Goal: Task Accomplishment & Management: Manage account settings

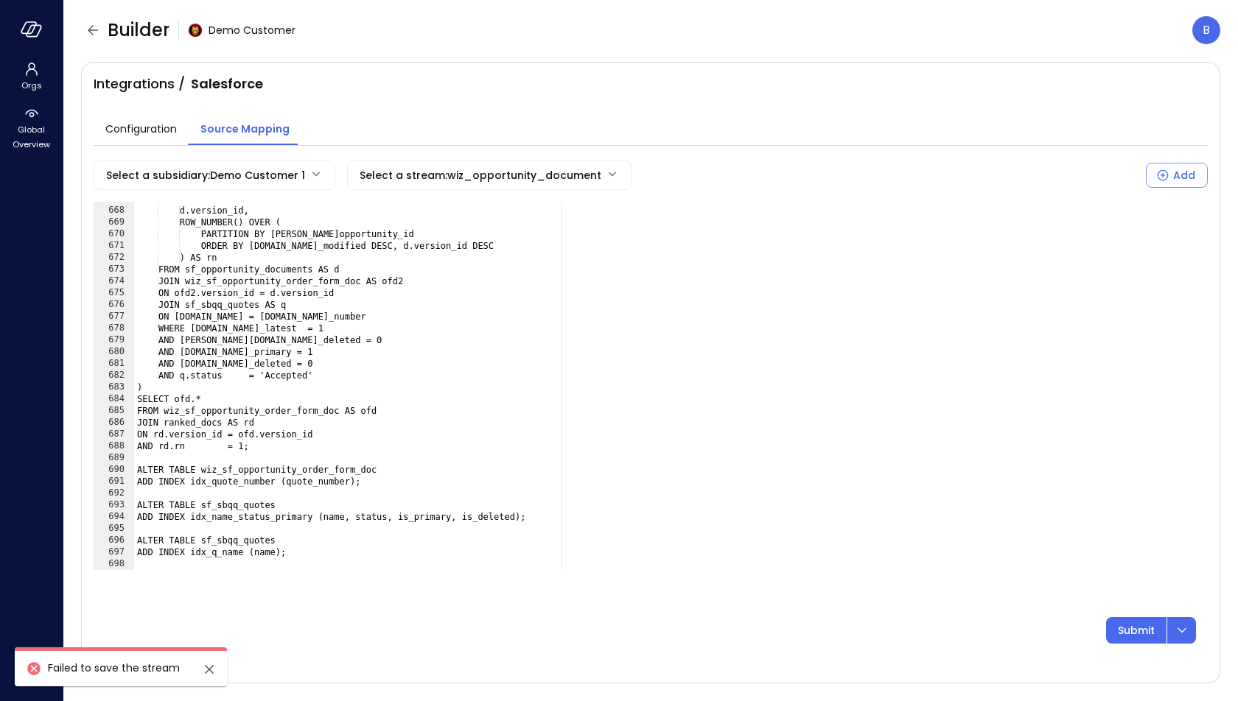
scroll to position [7858, 0]
click at [40, 38] on div at bounding box center [31, 29] width 63 height 59
click at [35, 35] on icon "button" at bounding box center [32, 29] width 22 height 16
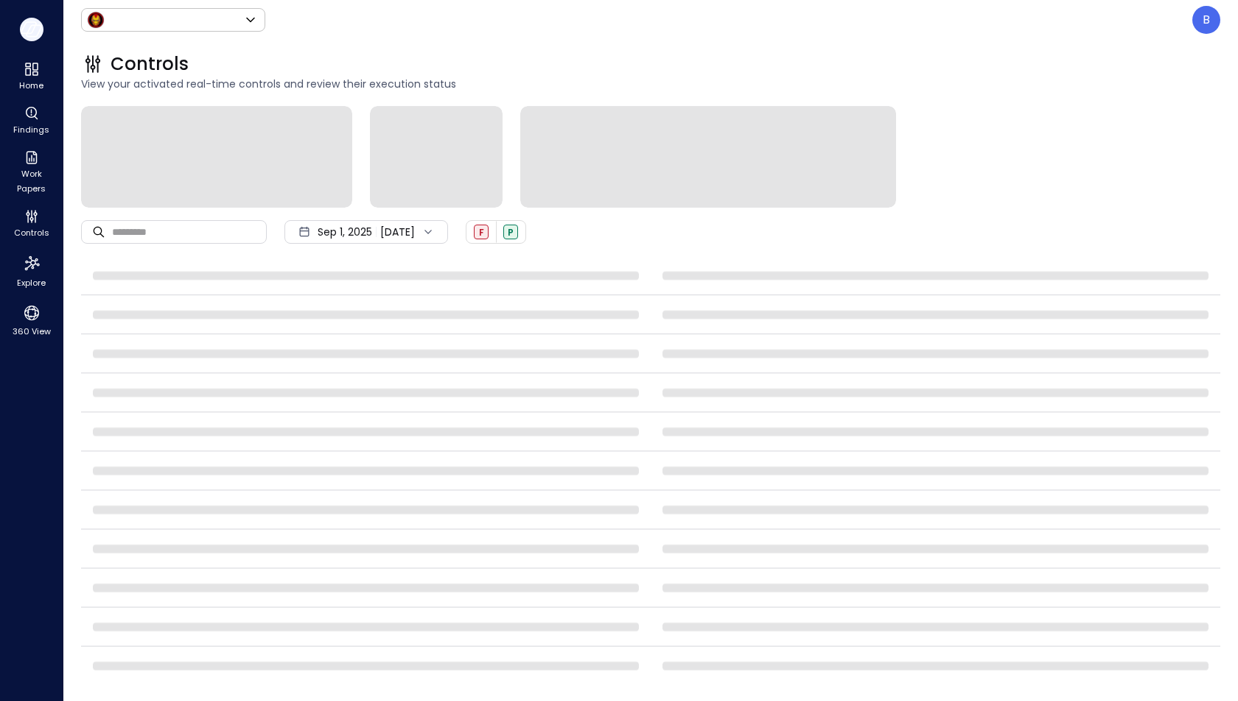
type input "*****"
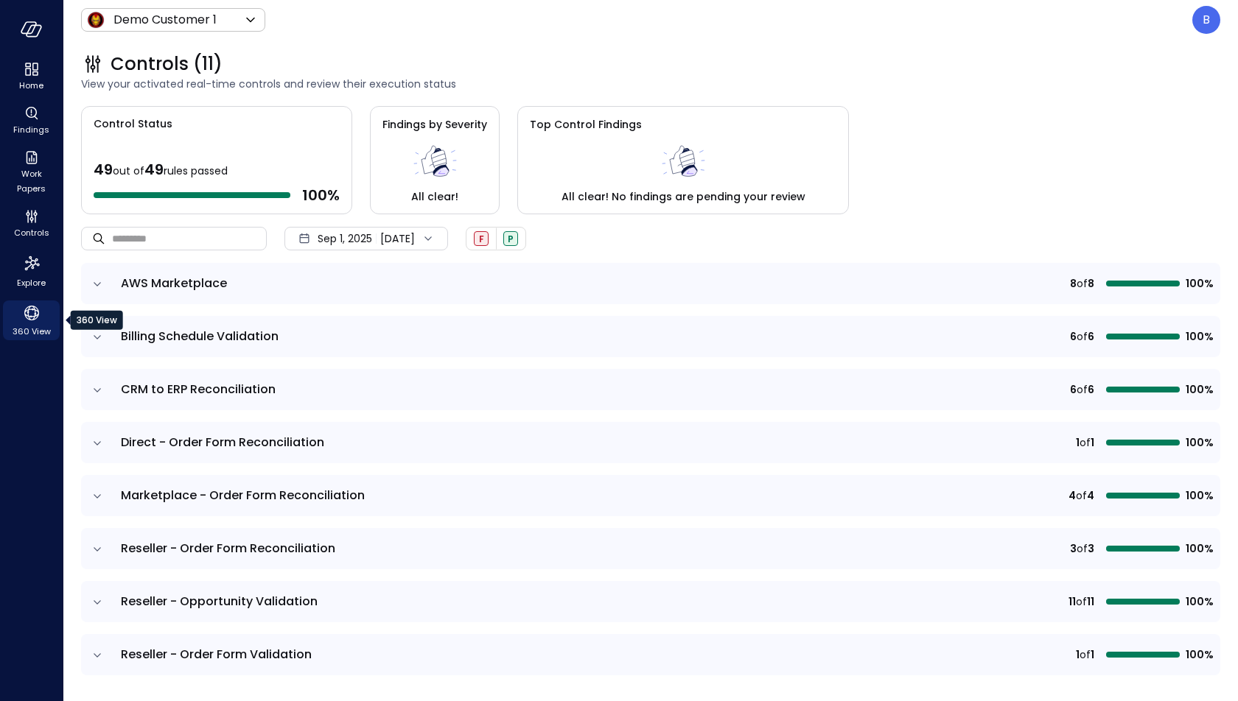
click at [28, 322] on icon "360 View" at bounding box center [32, 313] width 22 height 22
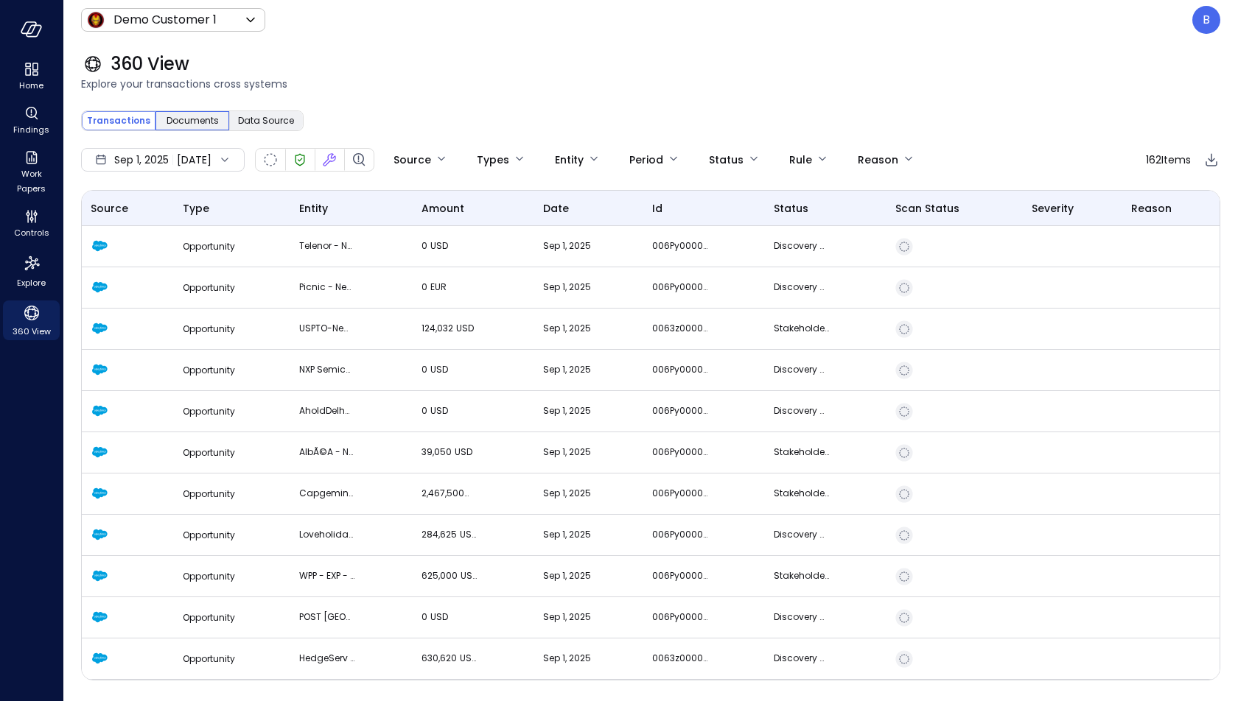
click at [195, 117] on span "Documents" at bounding box center [192, 120] width 52 height 15
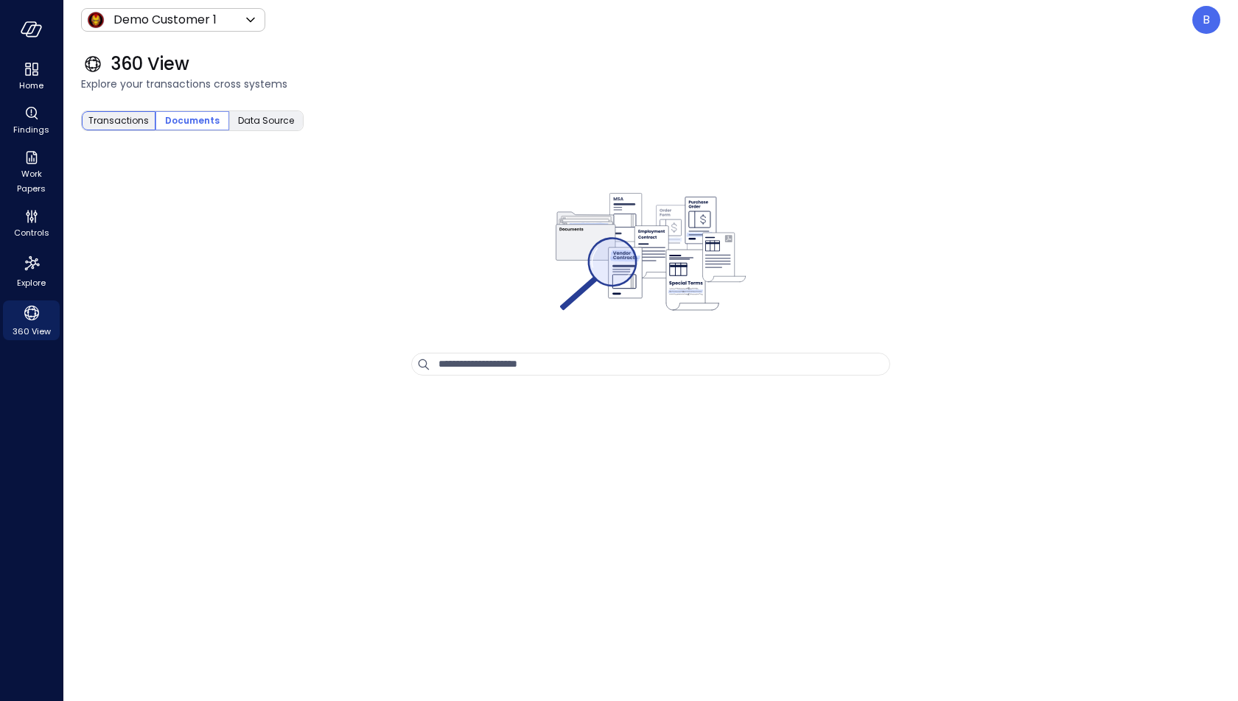
click at [121, 119] on span "Transactions" at bounding box center [118, 120] width 60 height 15
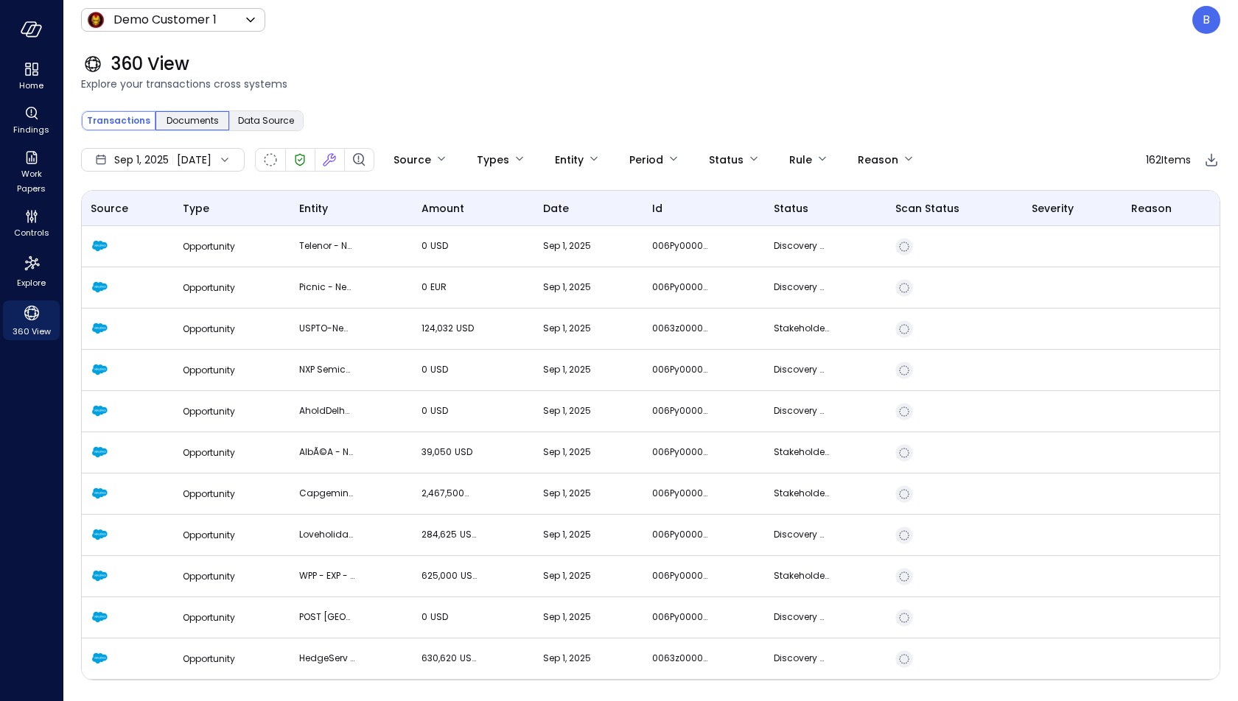
click at [205, 118] on span "Documents" at bounding box center [192, 120] width 52 height 15
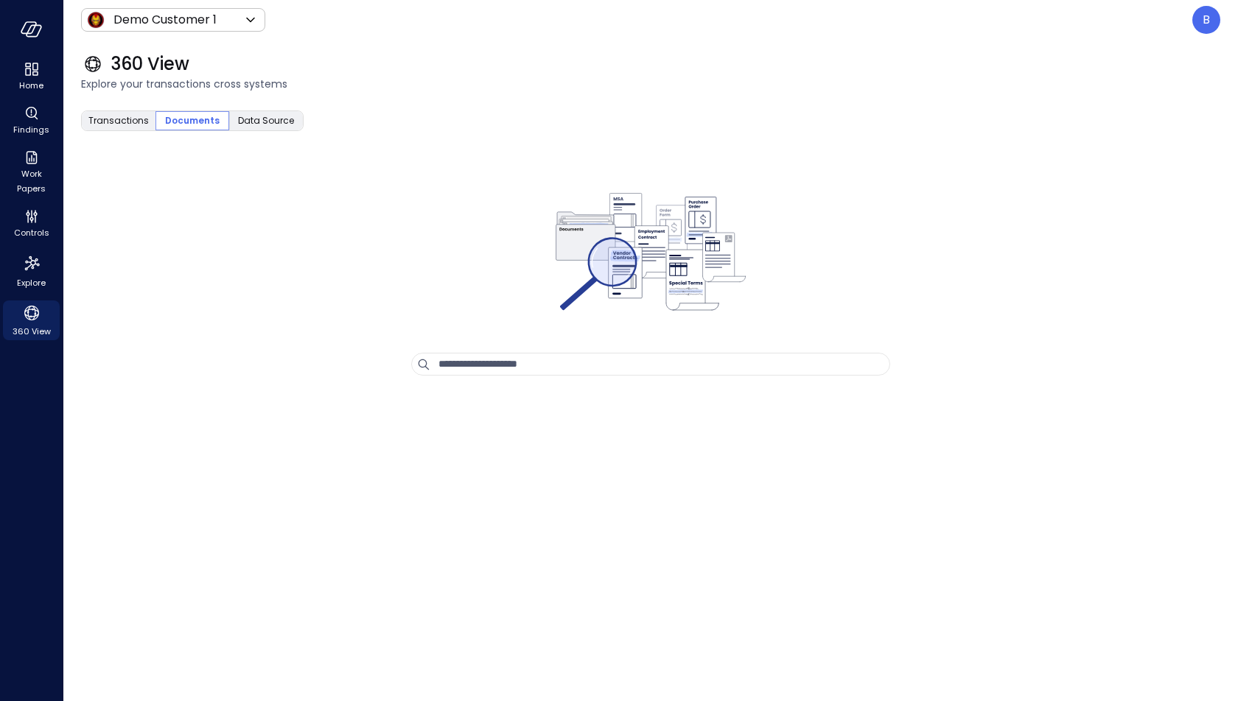
click at [484, 362] on input "text" at bounding box center [663, 364] width 451 height 21
type input "*******"
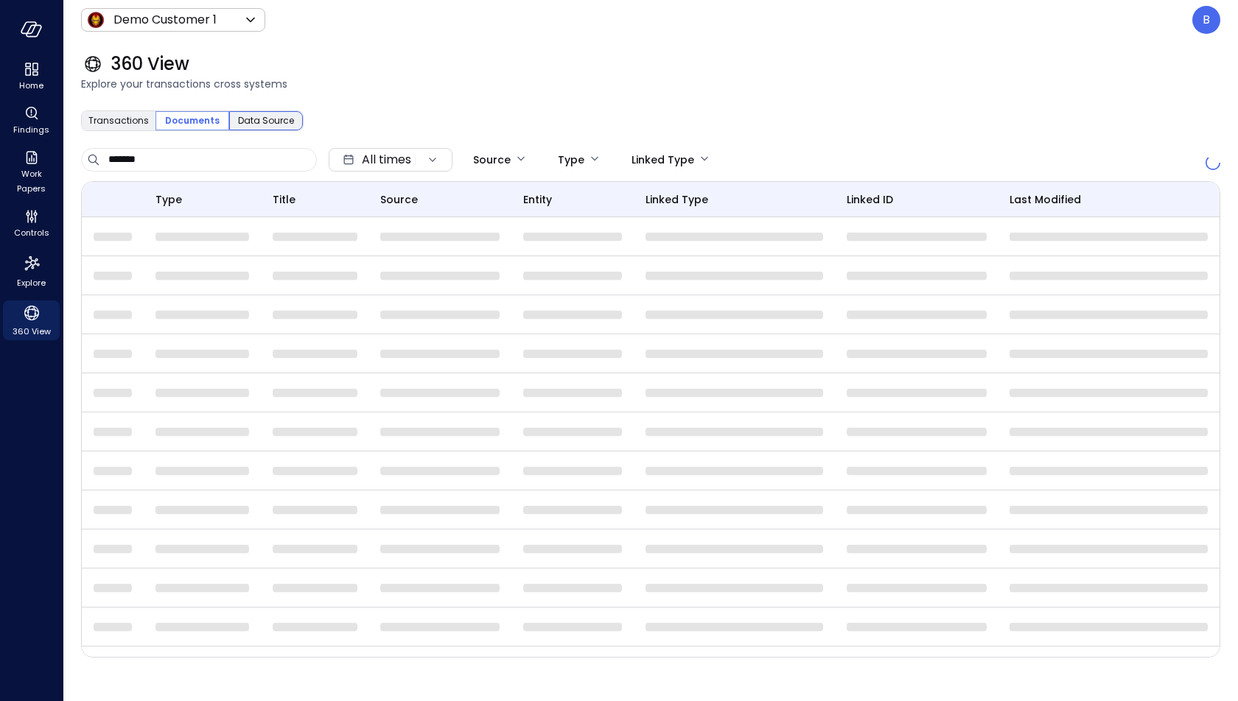
click at [273, 123] on span "Data Source" at bounding box center [266, 120] width 56 height 15
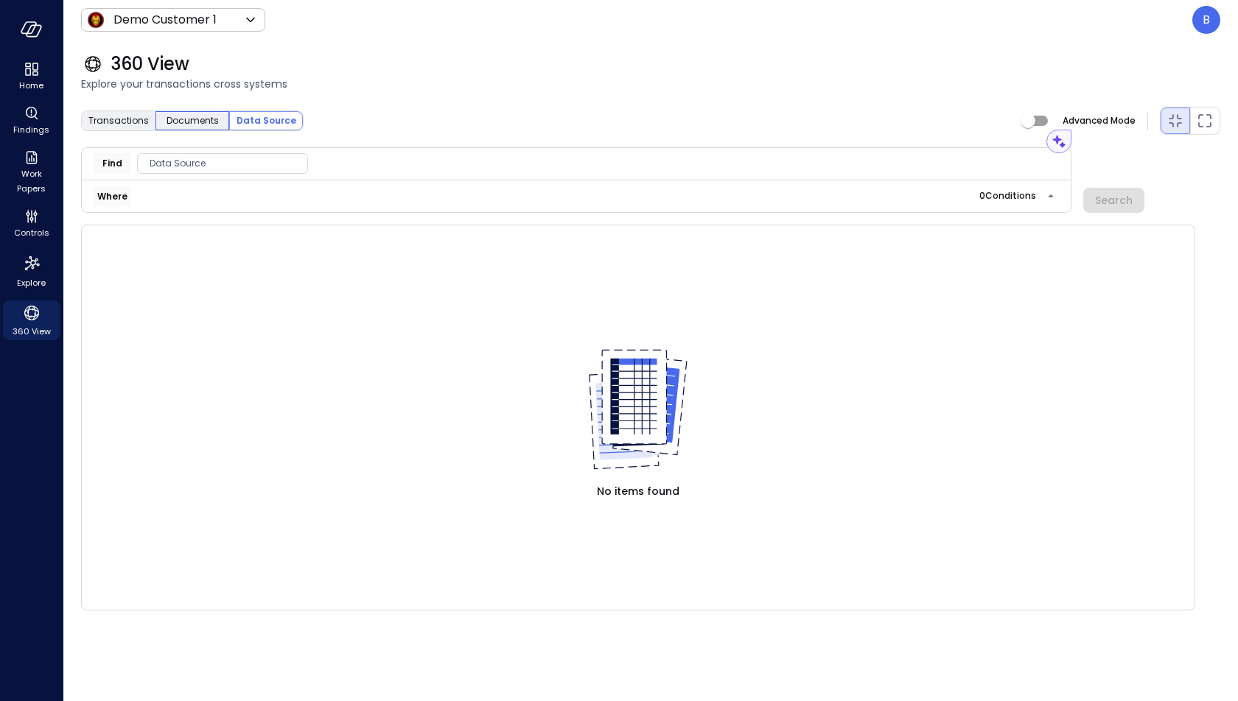
click at [194, 115] on span "Documents" at bounding box center [192, 120] width 52 height 15
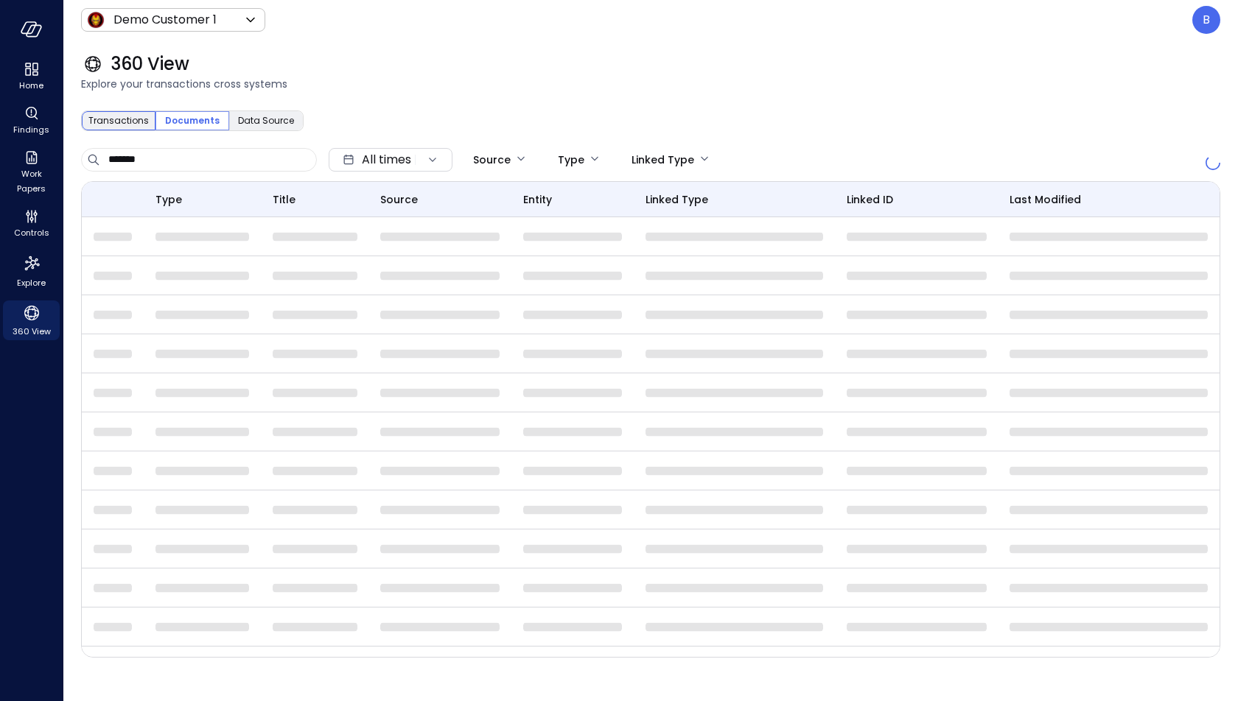
click at [109, 122] on span "Transactions" at bounding box center [118, 120] width 60 height 15
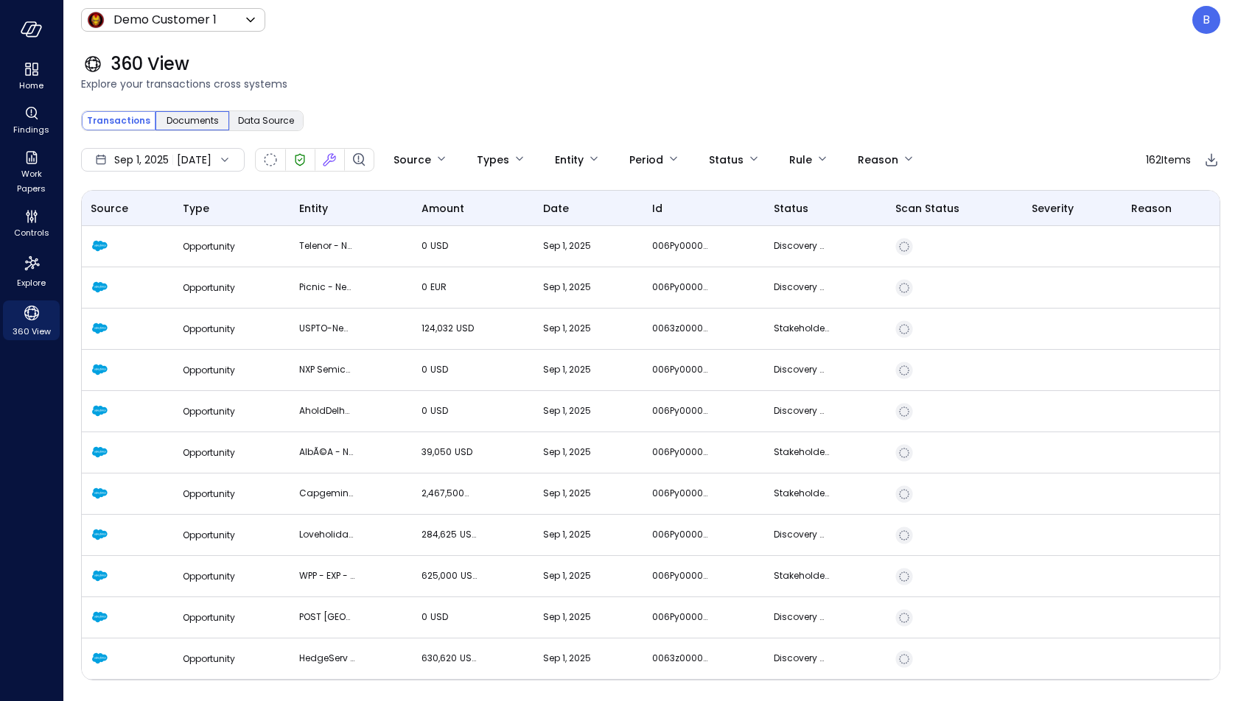
click at [163, 121] on div "Documents" at bounding box center [192, 120] width 74 height 19
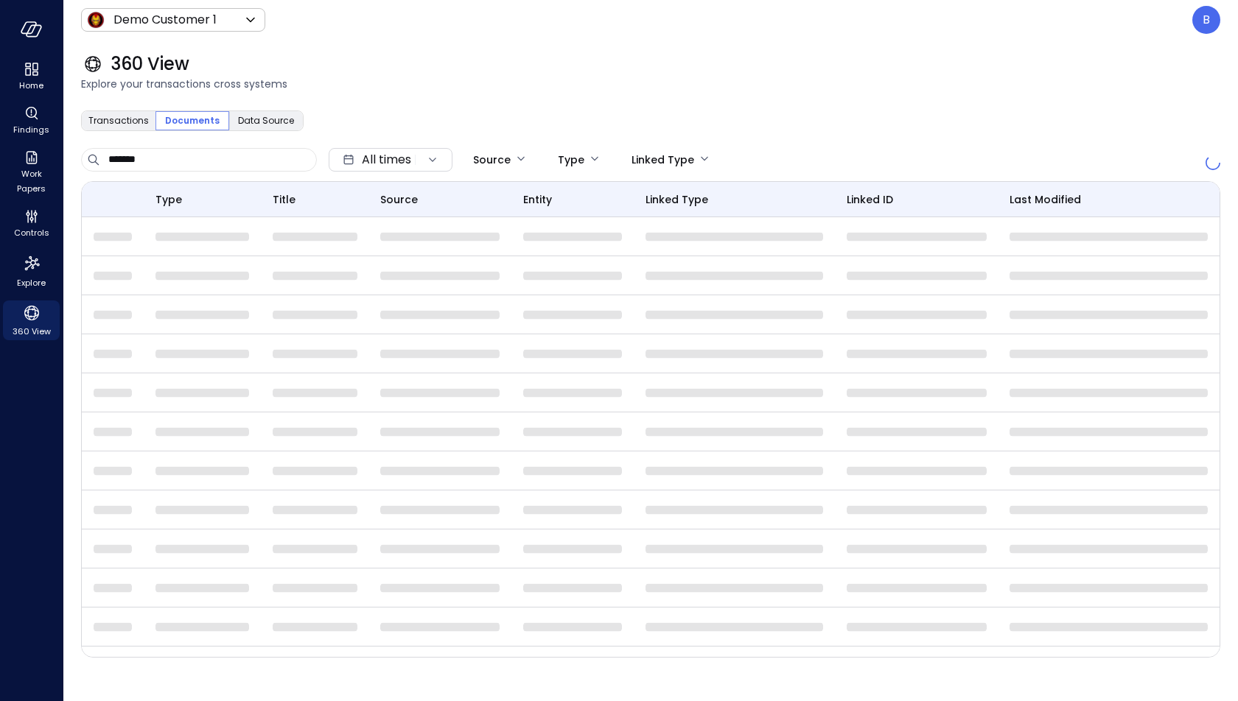
click at [209, 125] on span "Documents" at bounding box center [192, 120] width 55 height 15
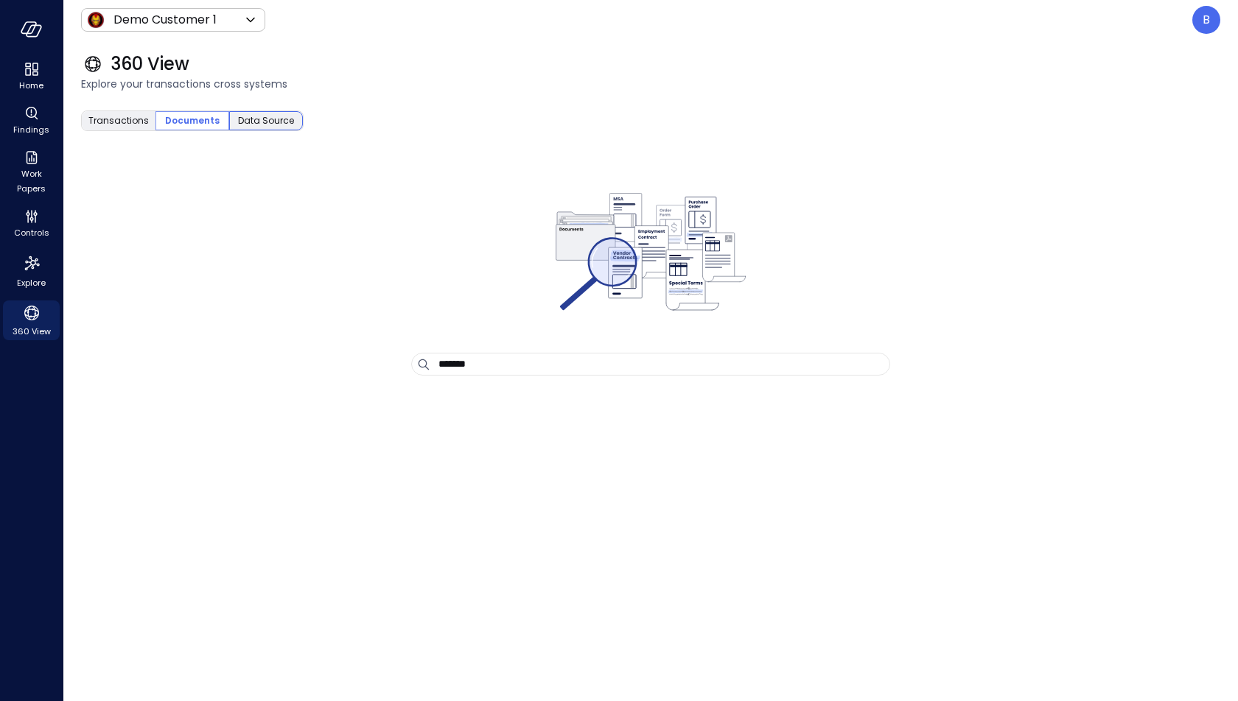
click at [252, 126] on span "Data Source" at bounding box center [266, 120] width 56 height 15
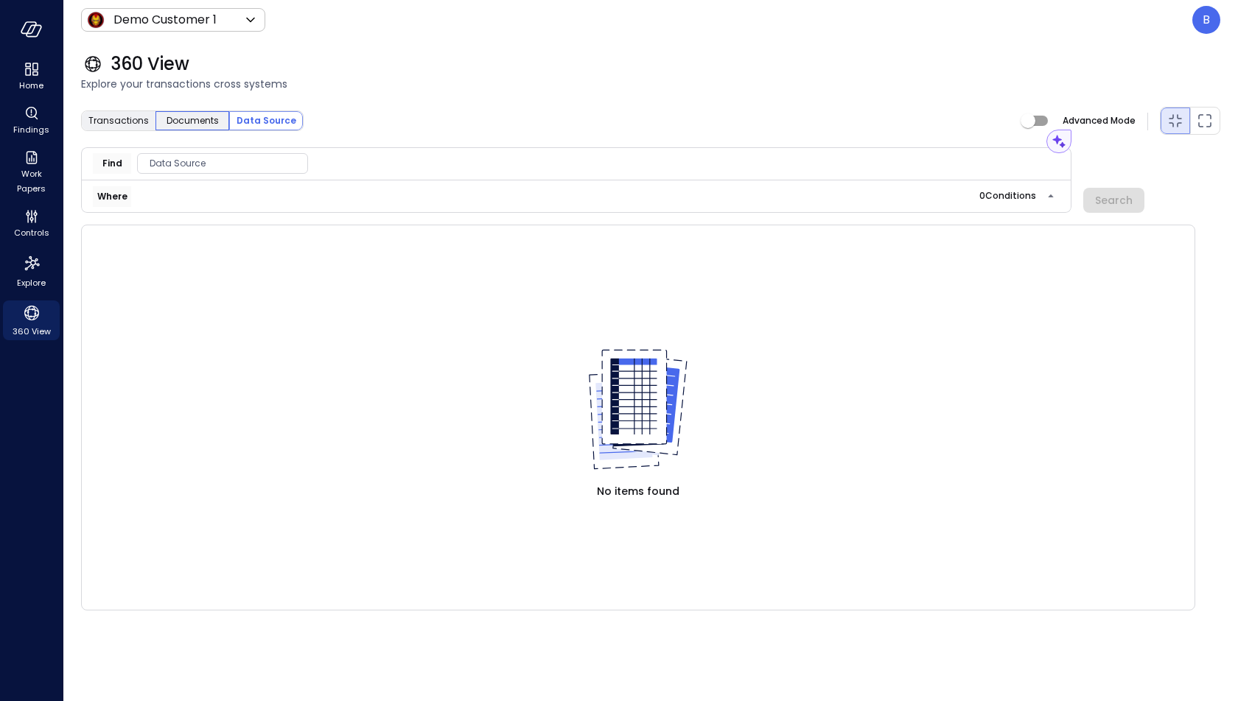
click at [199, 124] on span "Documents" at bounding box center [192, 120] width 52 height 15
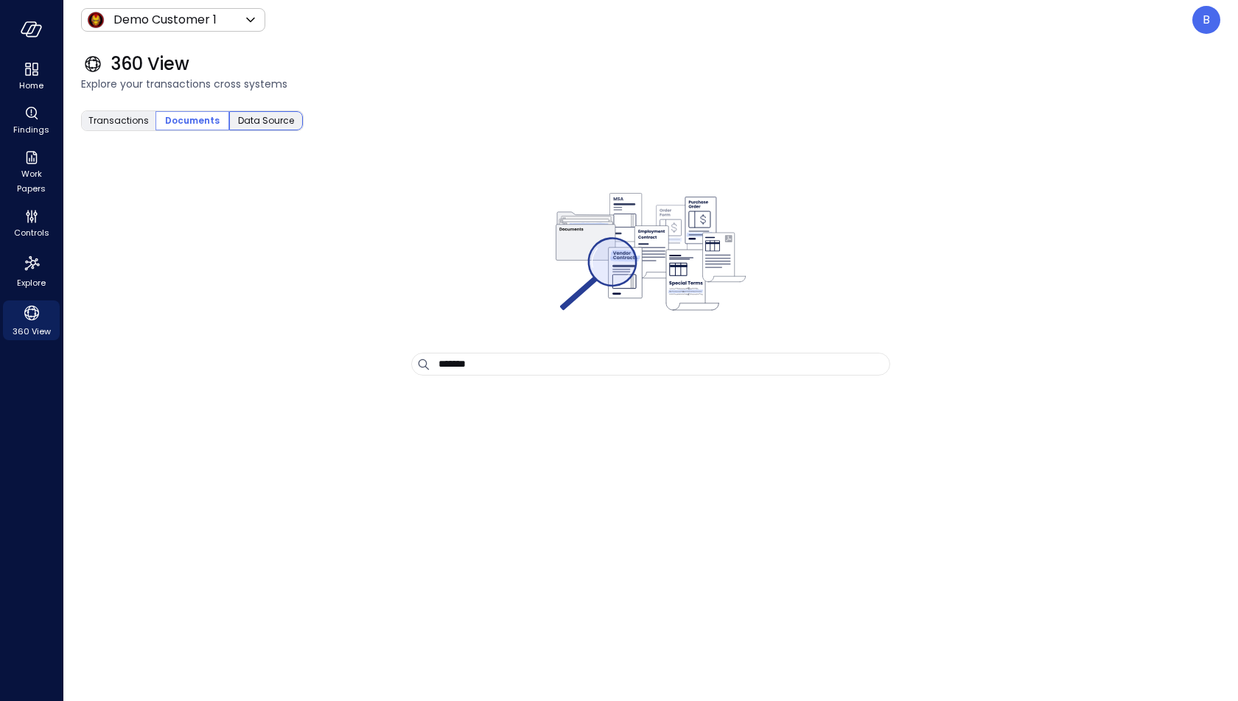
click at [256, 125] on span "Data Source" at bounding box center [266, 120] width 56 height 15
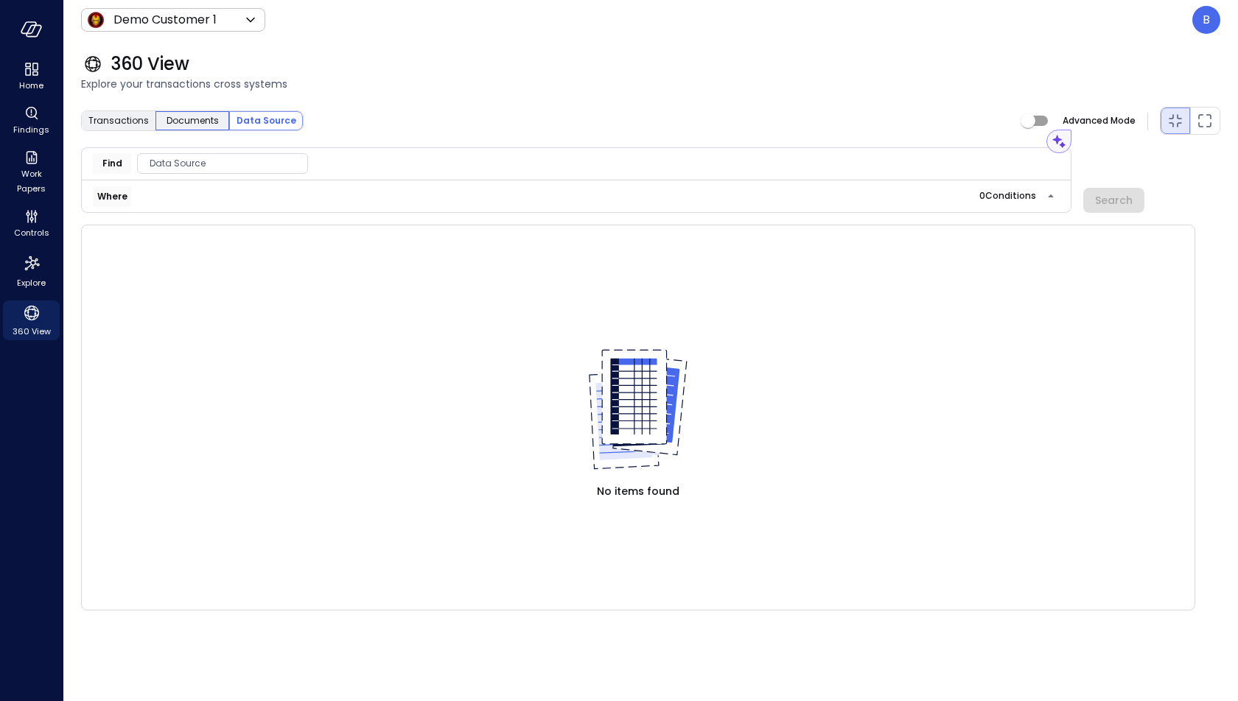
click at [206, 121] on span "Documents" at bounding box center [192, 120] width 52 height 15
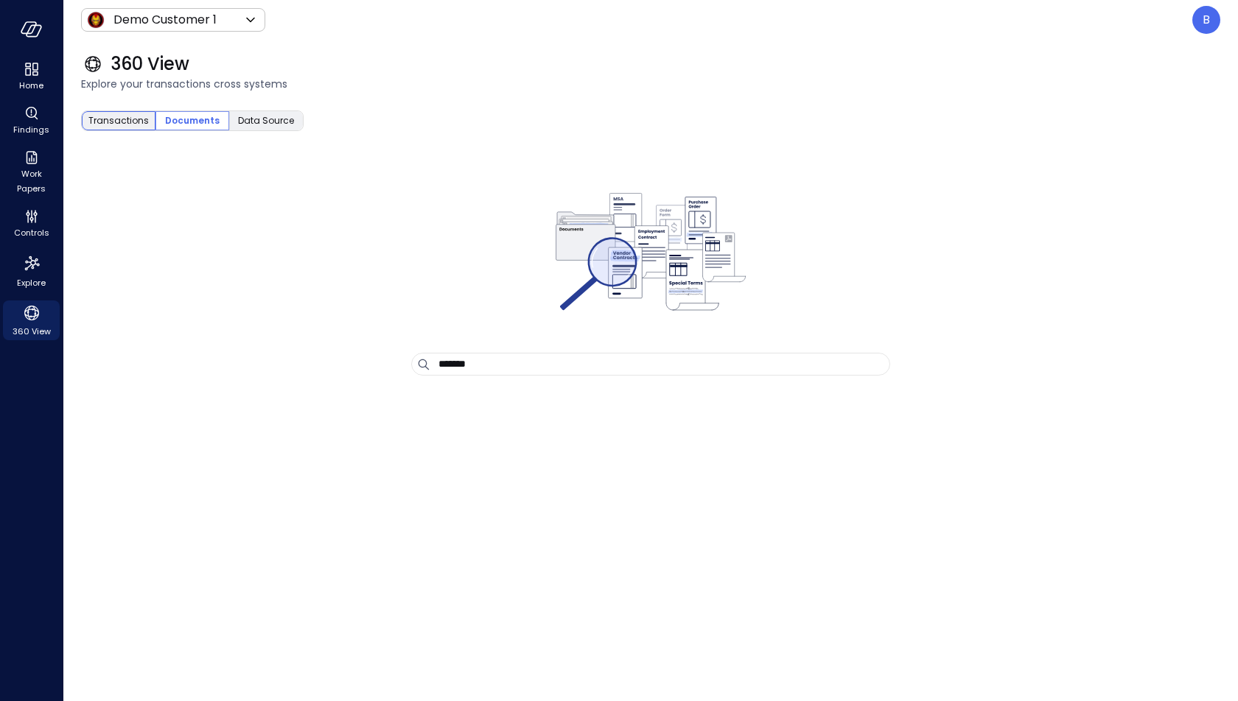
click at [122, 122] on span "Transactions" at bounding box center [118, 120] width 60 height 15
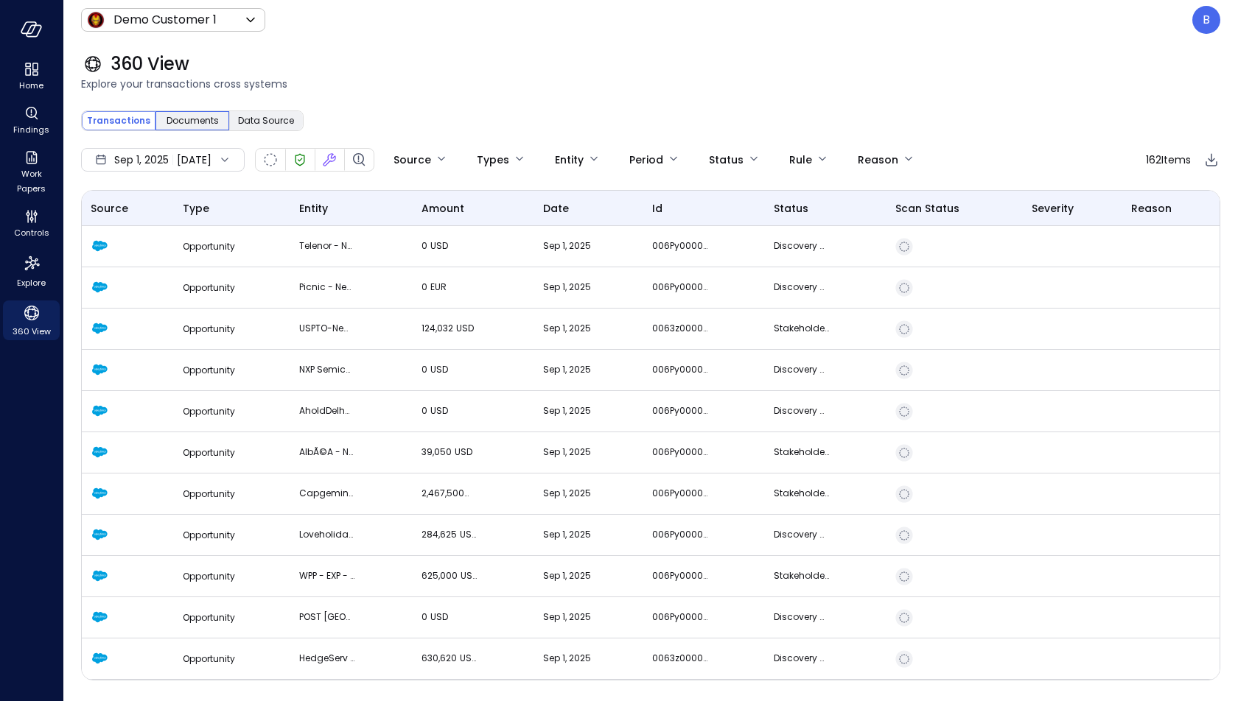
click at [204, 122] on span "Documents" at bounding box center [192, 120] width 52 height 15
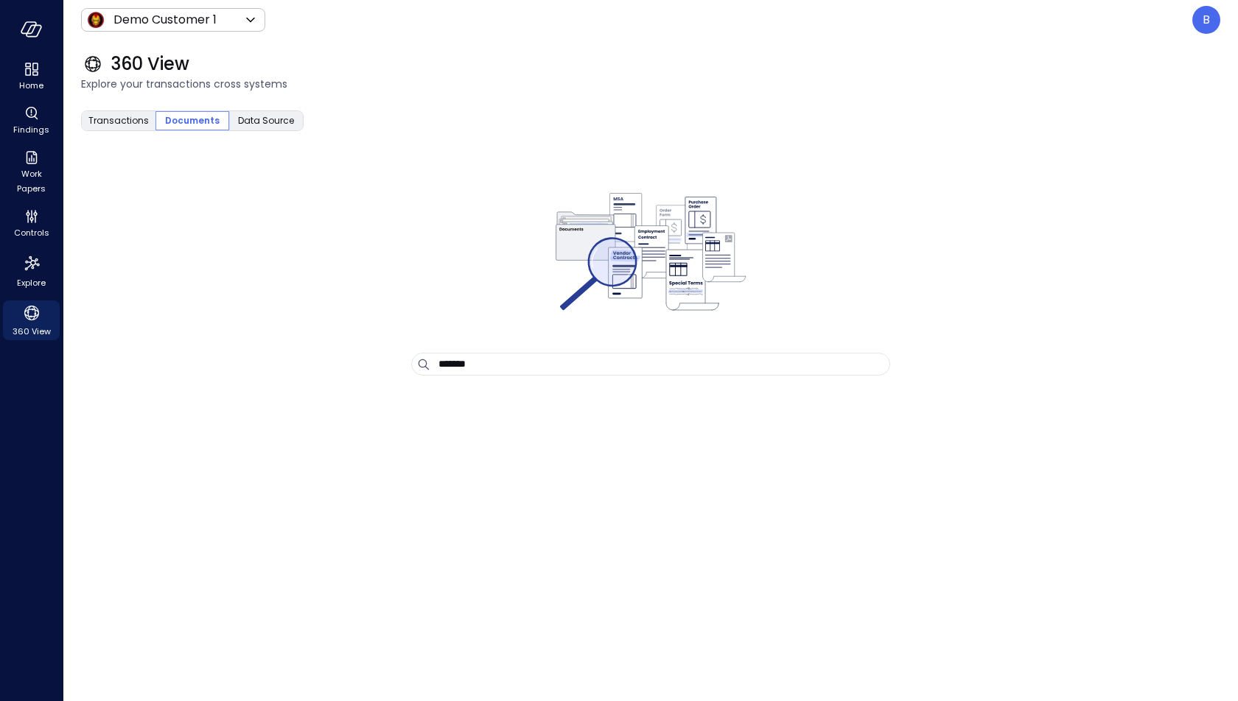
click at [549, 369] on input "*******" at bounding box center [663, 364] width 451 height 21
click at [285, 118] on span "Data Source" at bounding box center [266, 120] width 56 height 15
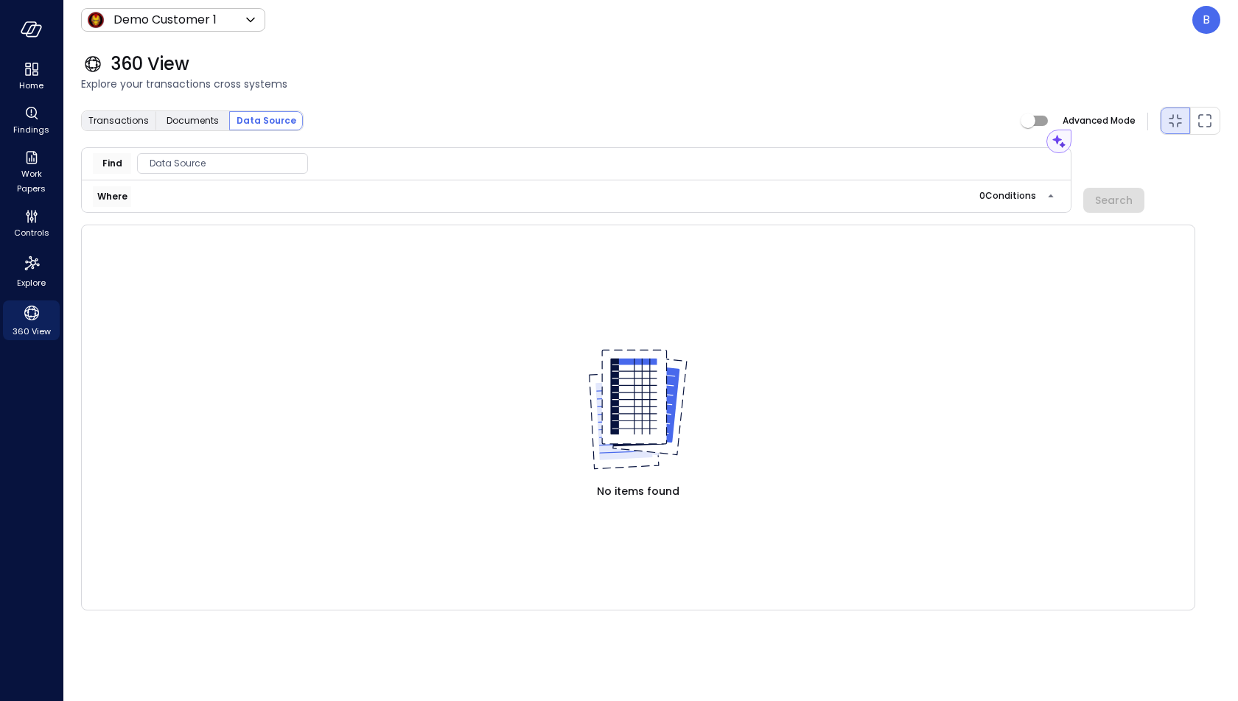
click at [228, 164] on span "Data Source" at bounding box center [222, 163] width 169 height 15
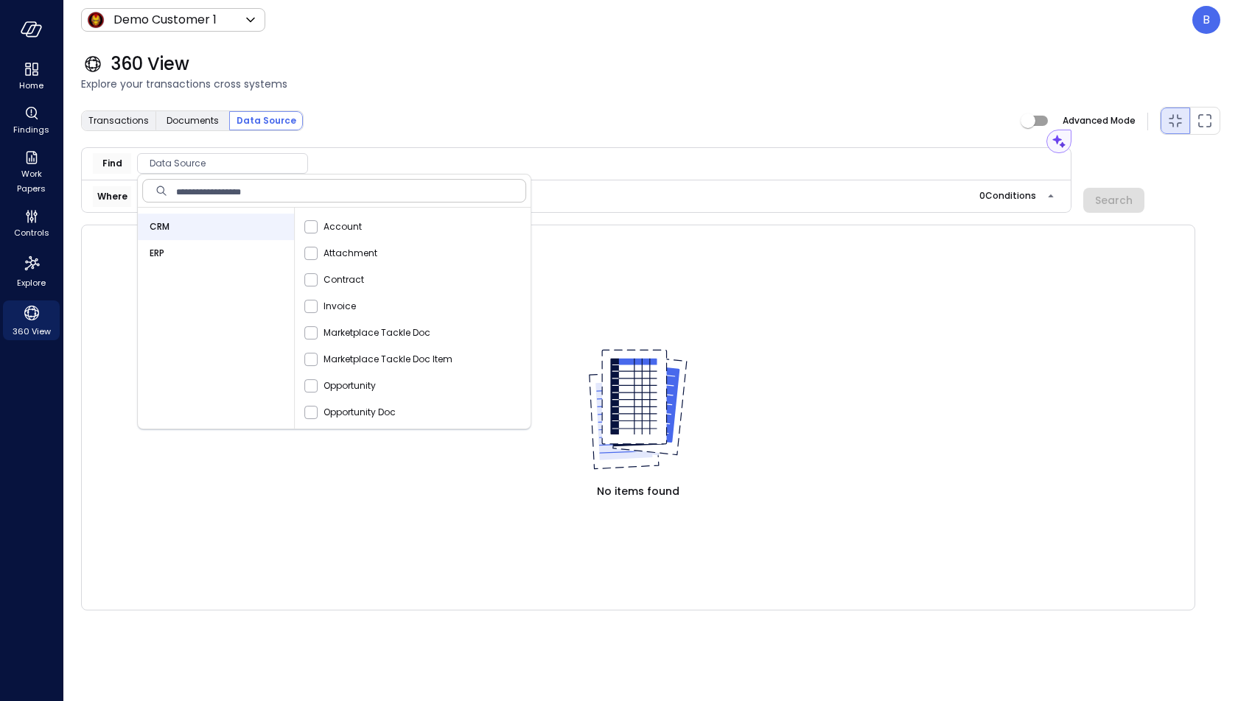
click at [665, 226] on table at bounding box center [638, 280] width 1112 height 111
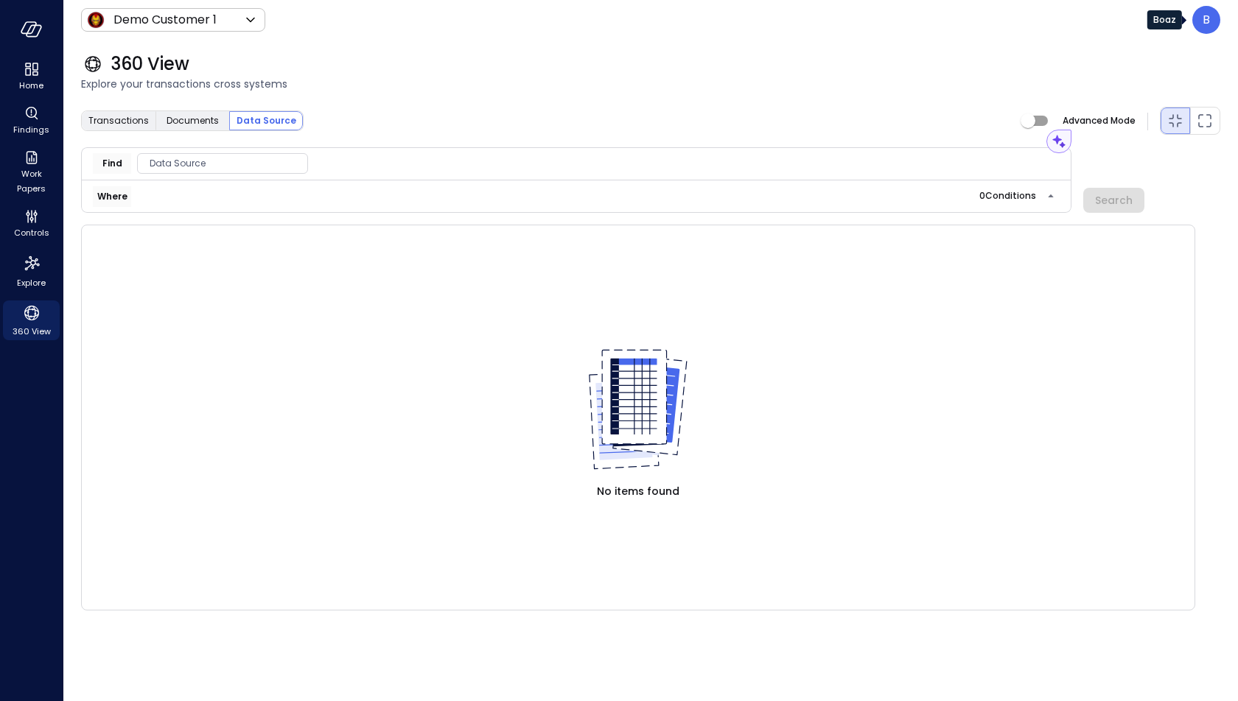
click at [1207, 29] on div "B" at bounding box center [1206, 20] width 28 height 28
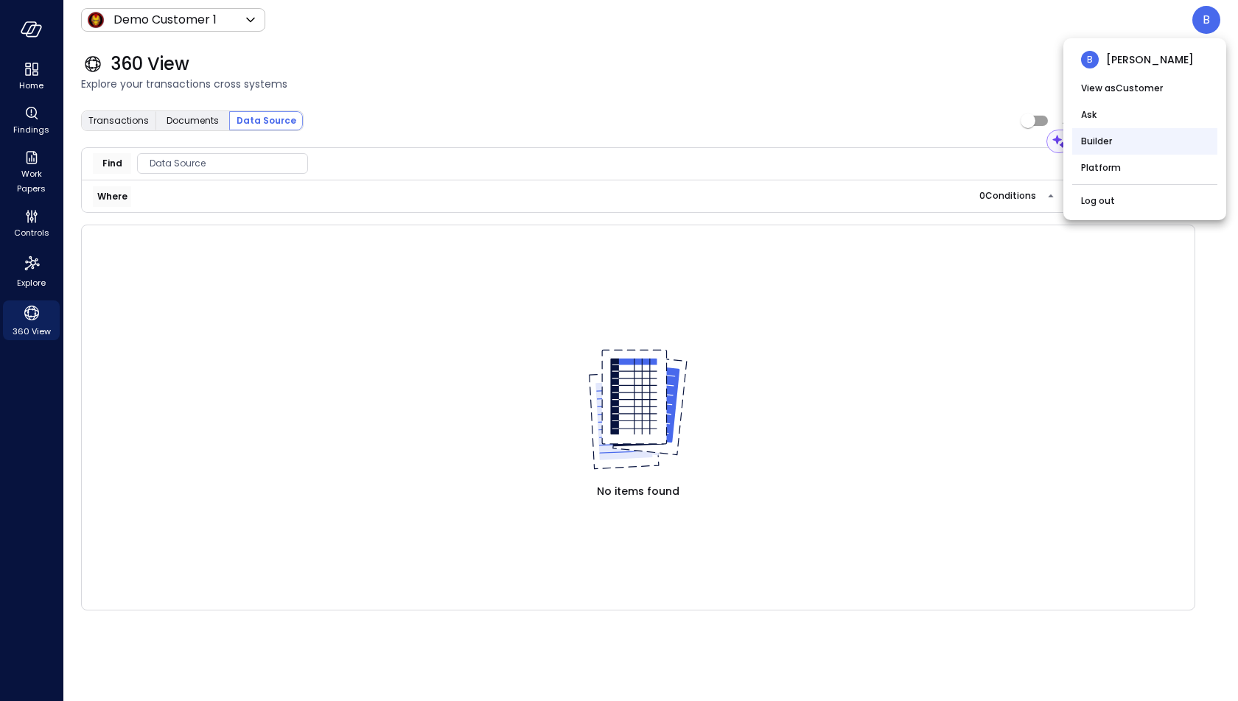
click at [1132, 128] on li "Builder" at bounding box center [1144, 141] width 145 height 27
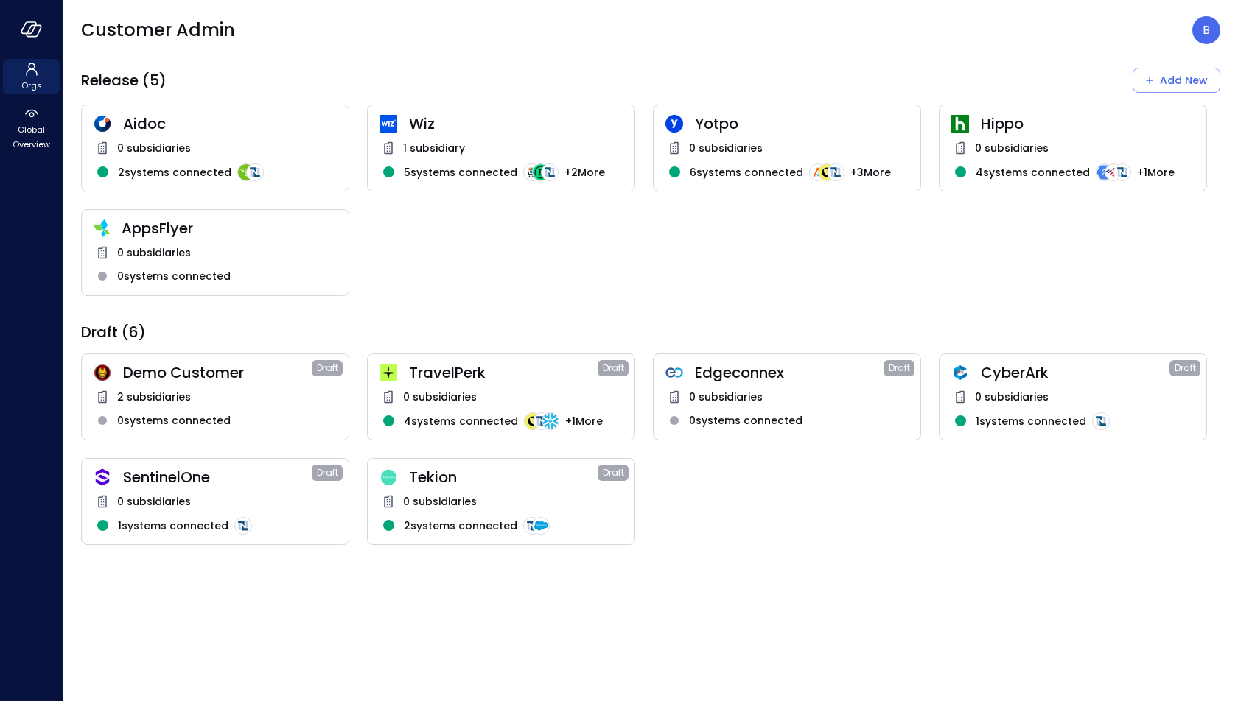
click at [211, 404] on div "2 subsidiaries" at bounding box center [215, 397] width 243 height 18
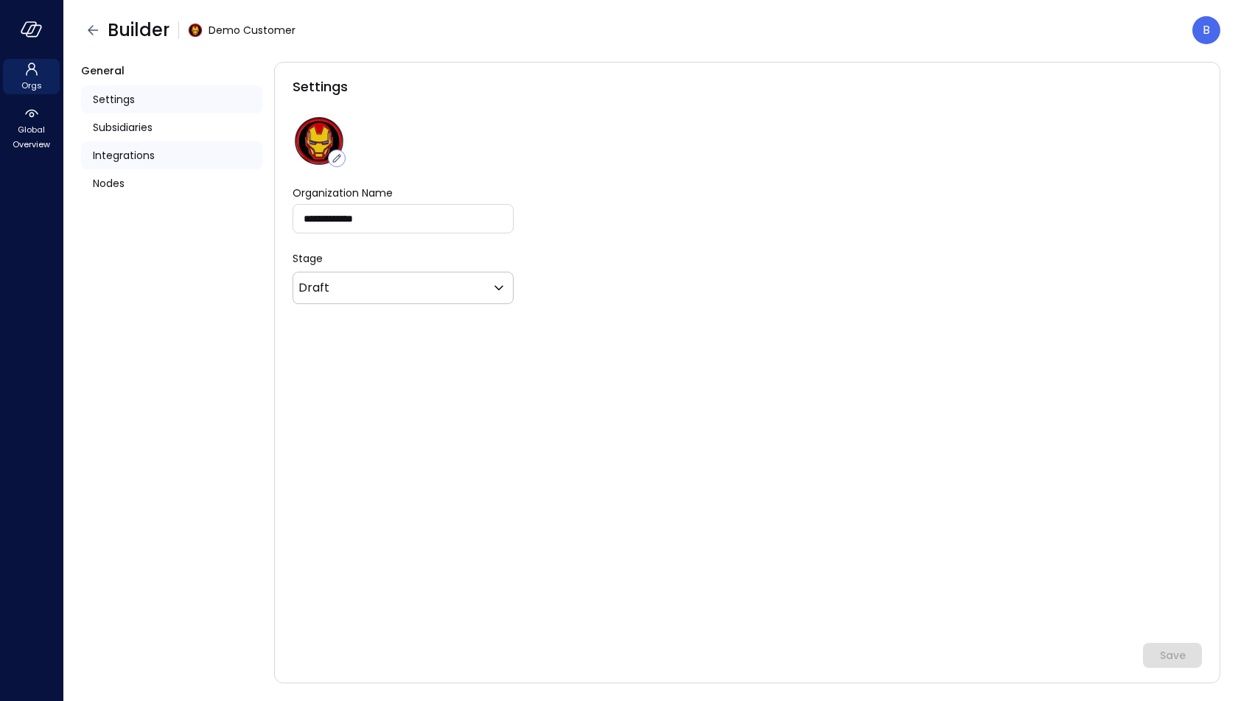
click at [166, 157] on div "Integrations" at bounding box center [171, 155] width 181 height 28
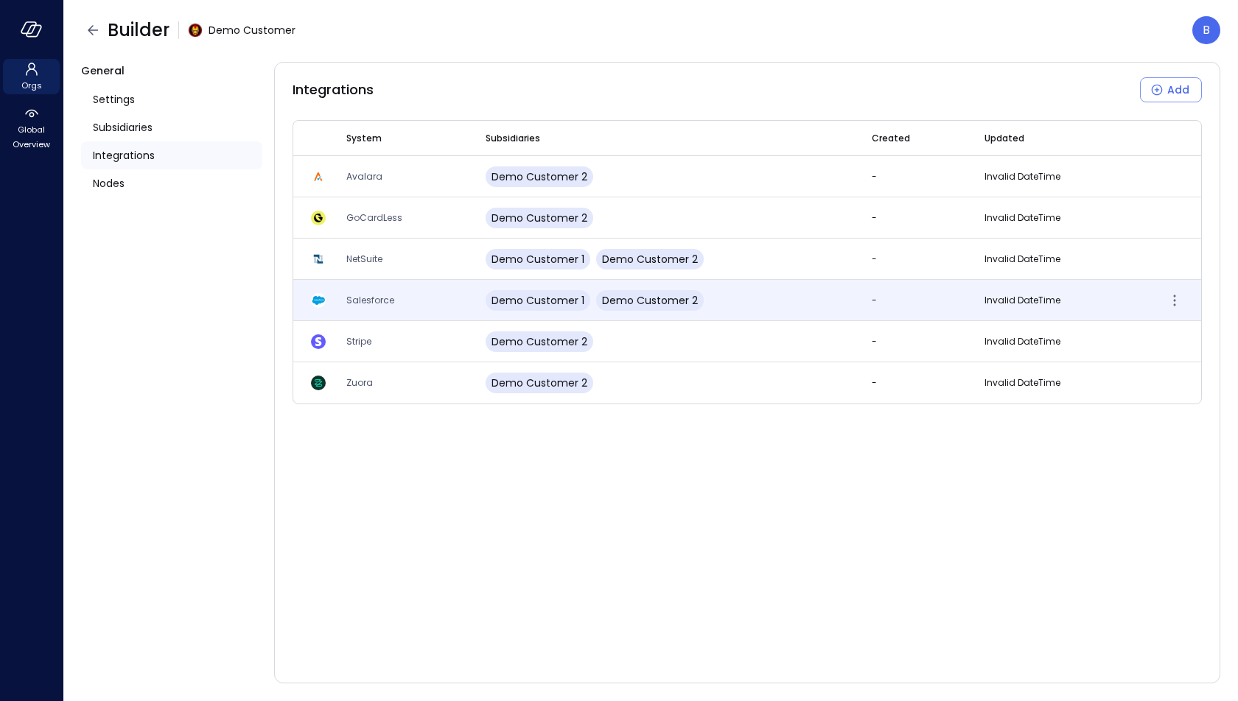
click at [421, 304] on td "Salesforce" at bounding box center [398, 300] width 139 height 41
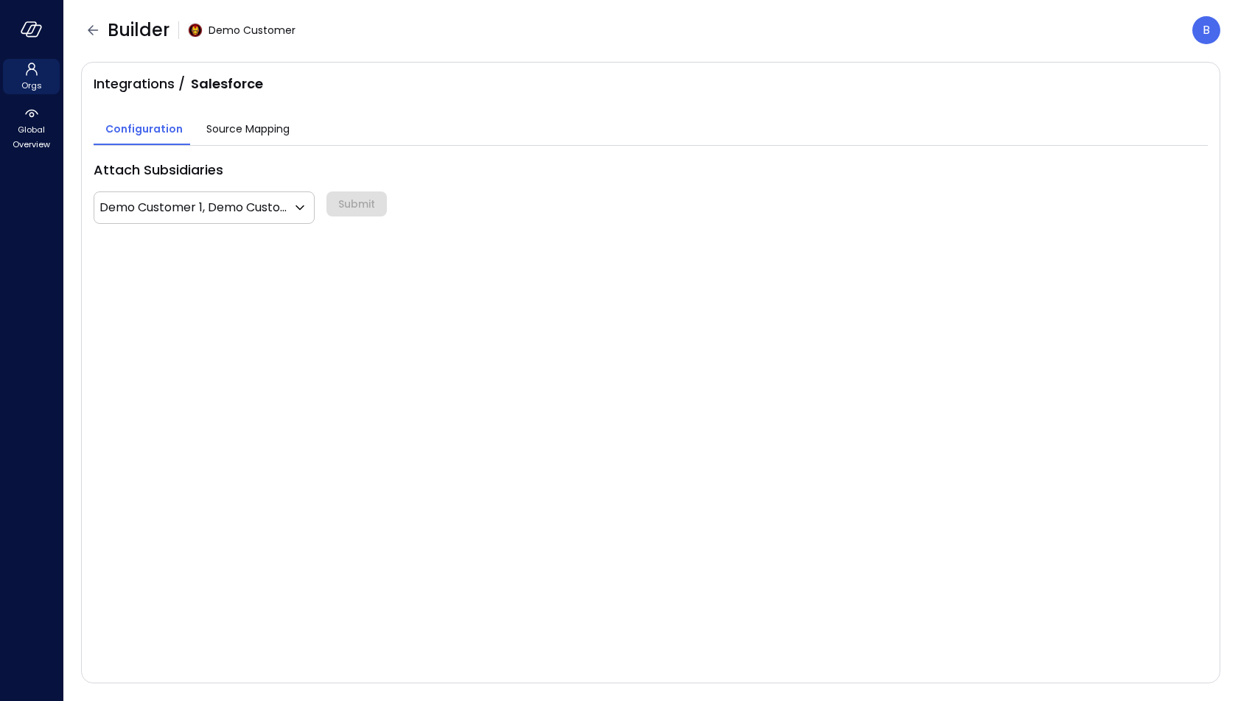
click at [265, 127] on span "Source Mapping" at bounding box center [247, 129] width 83 height 16
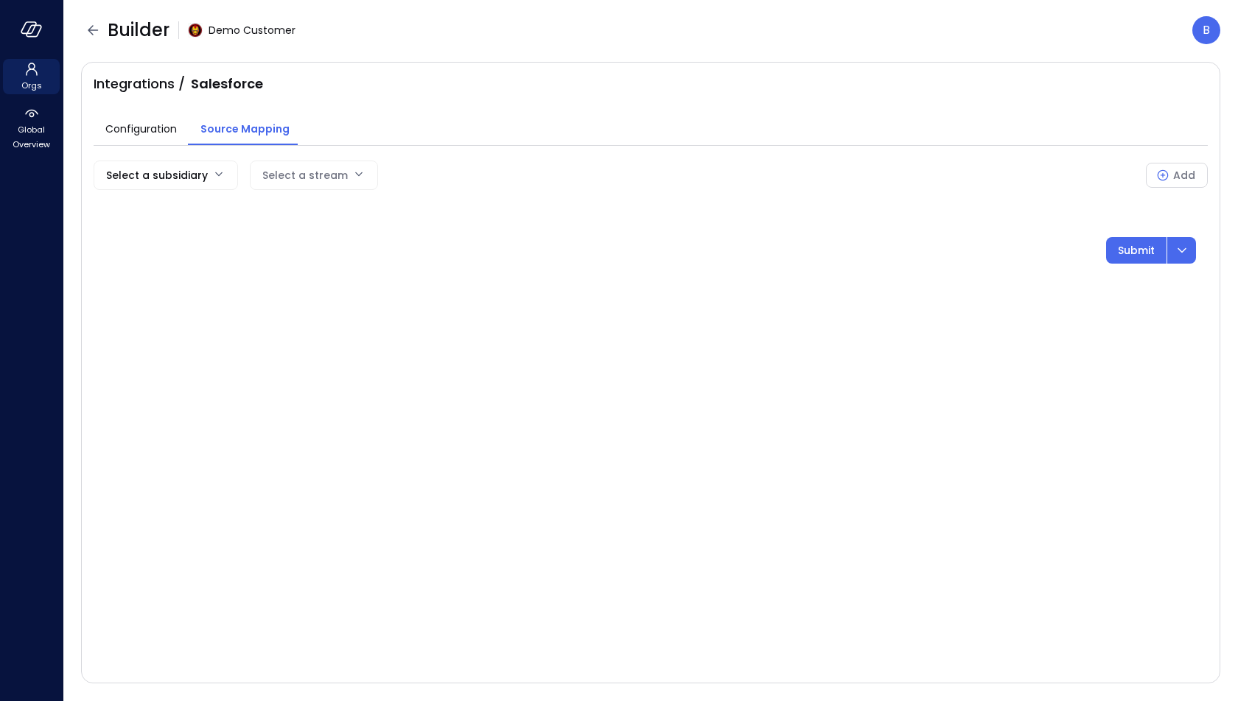
click at [163, 169] on body "Orgs Global Overview Builder Demo Customer B Integrations / Salesforce Configur…" at bounding box center [619, 350] width 1238 height 701
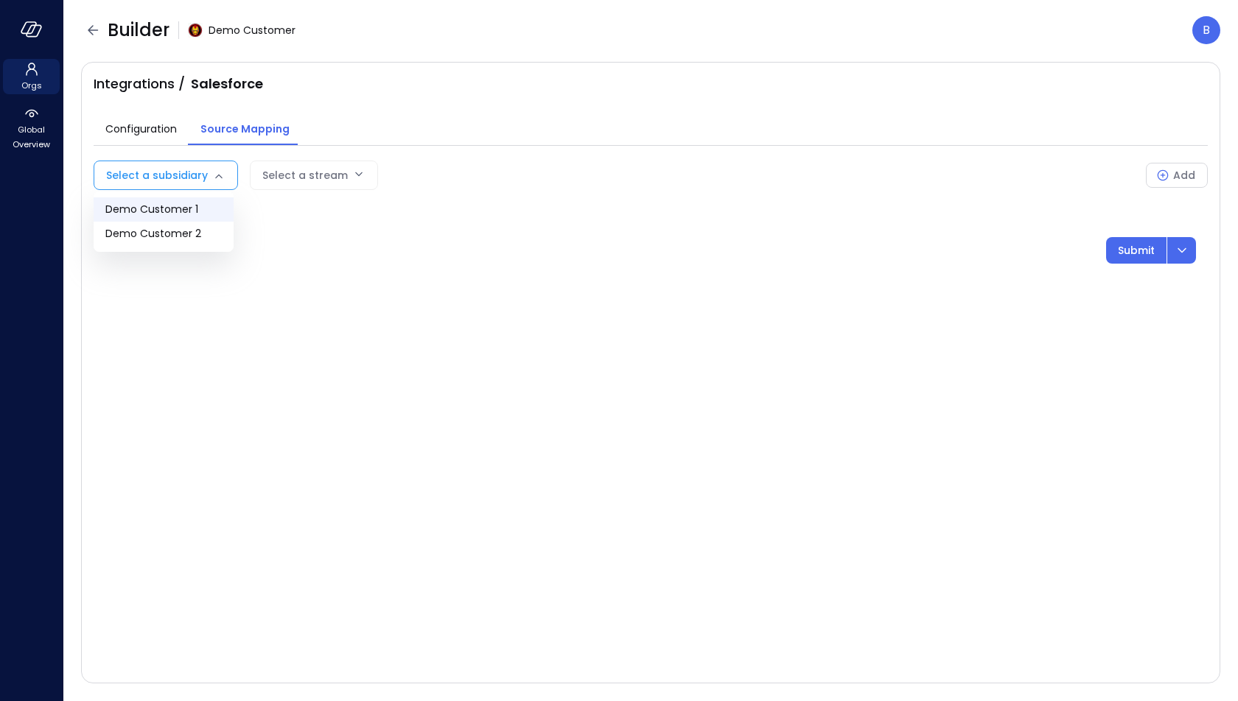
click at [169, 210] on span "Demo Customer 1" at bounding box center [163, 209] width 116 height 15
type input "*"
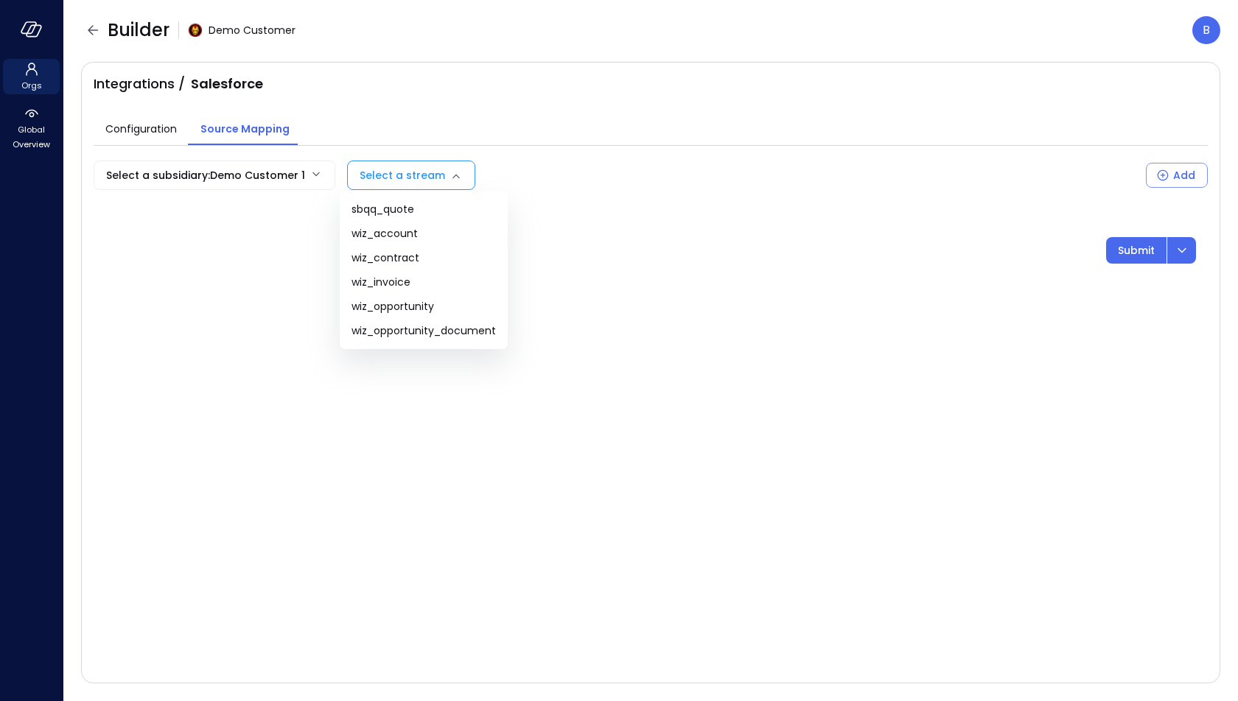
click at [380, 175] on body "Orgs Global Overview Builder Demo Customer B Integrations / Salesforce Configur…" at bounding box center [619, 350] width 1238 height 701
click at [435, 332] on span "wiz_opportunity_document" at bounding box center [423, 330] width 144 height 15
type input "**********"
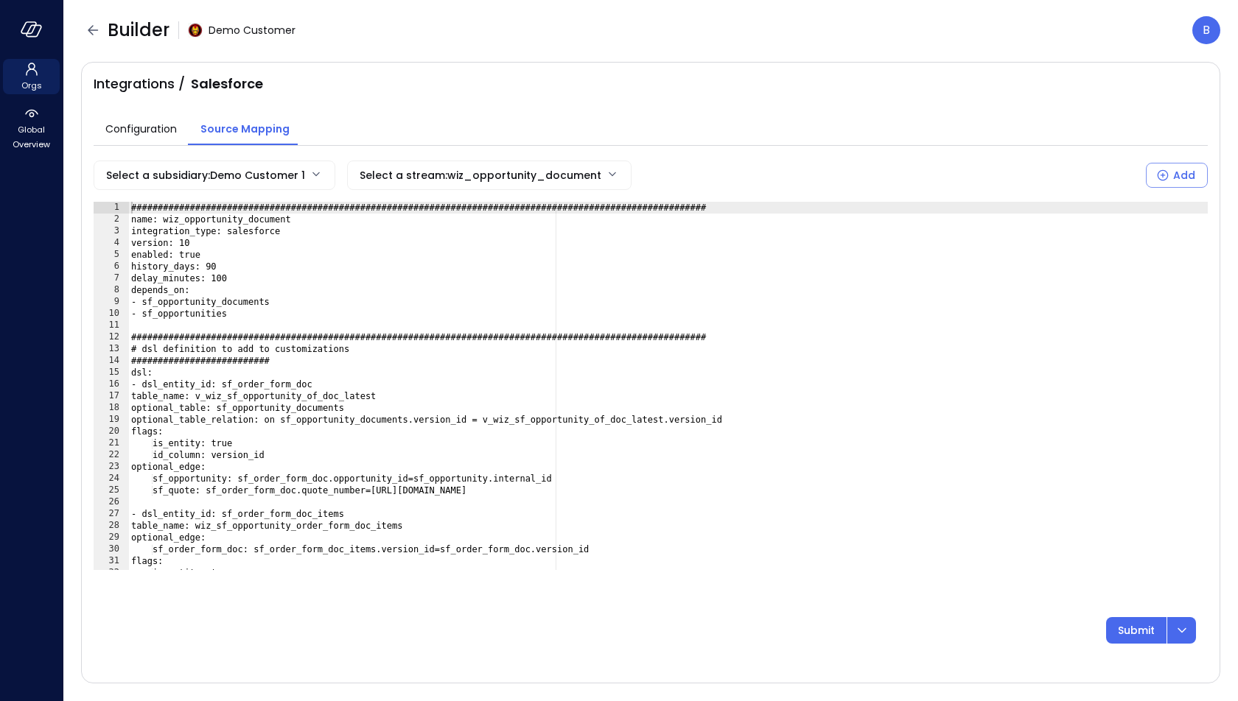
type textarea "**********"
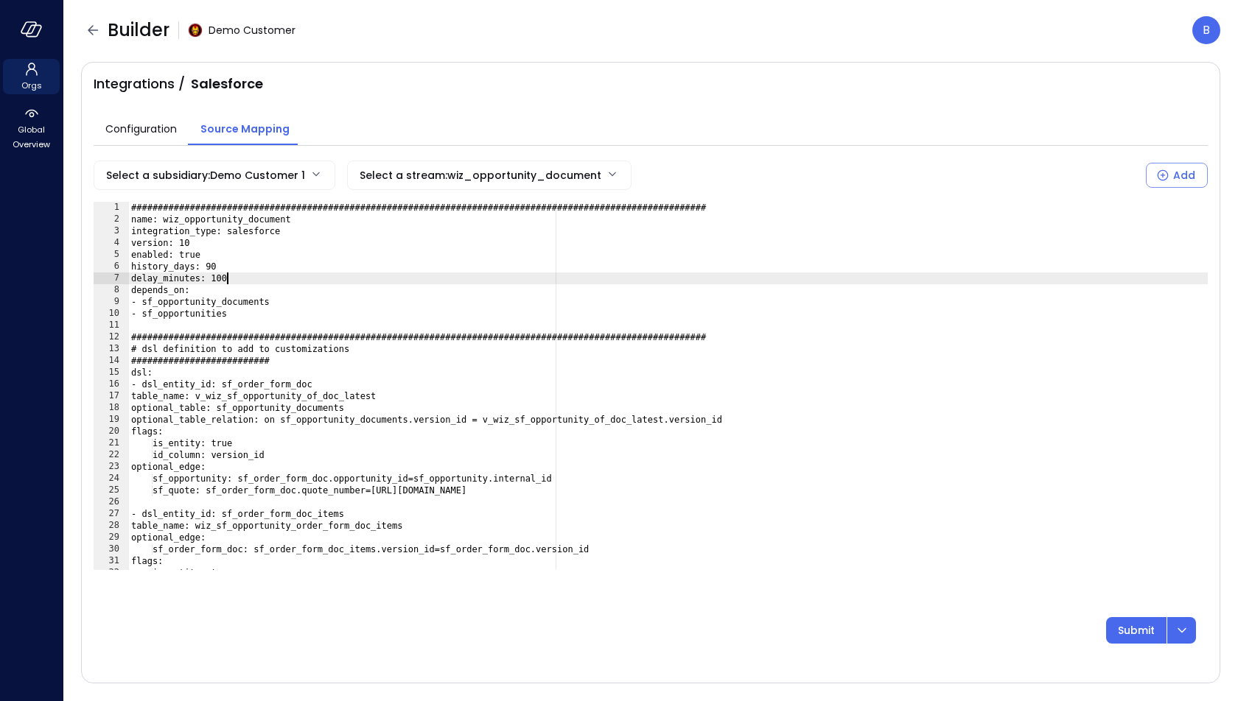
click at [534, 94] on div "Configuration Source Mapping" at bounding box center [651, 120] width 1114 height 52
click at [483, 94] on div "Configuration Source Mapping" at bounding box center [651, 120] width 1114 height 52
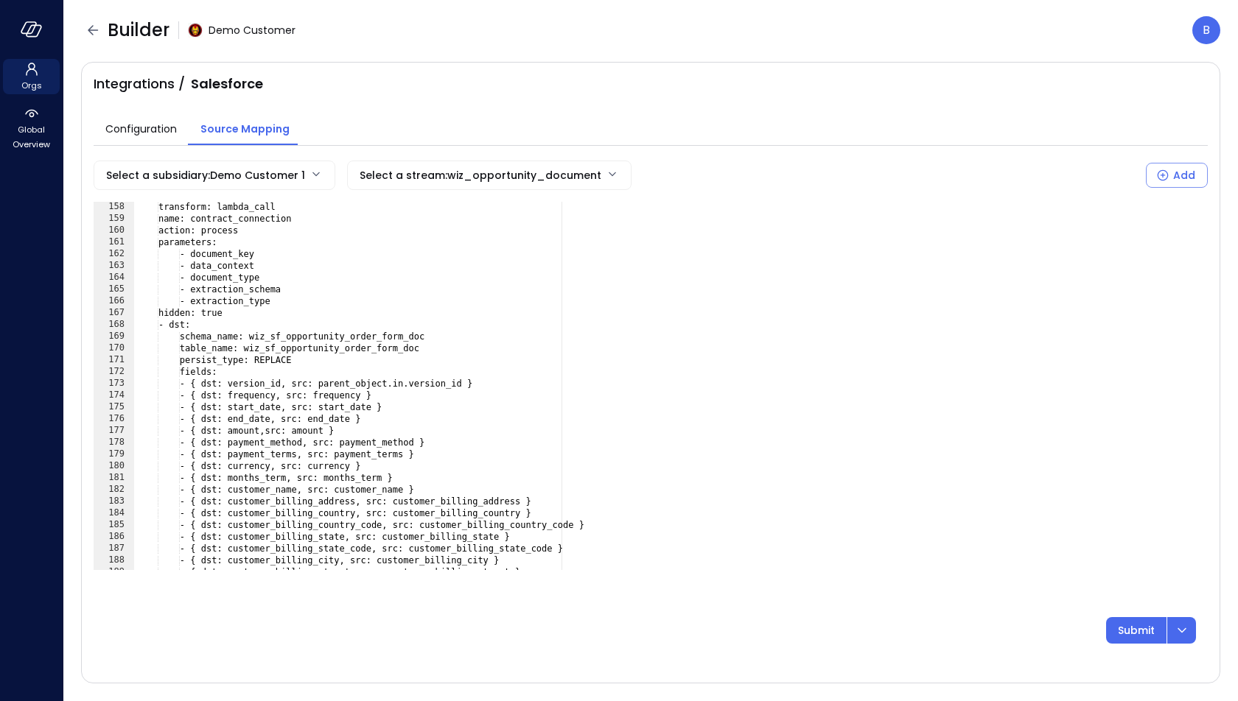
scroll to position [1923, 0]
